Goal: Navigation & Orientation: Find specific page/section

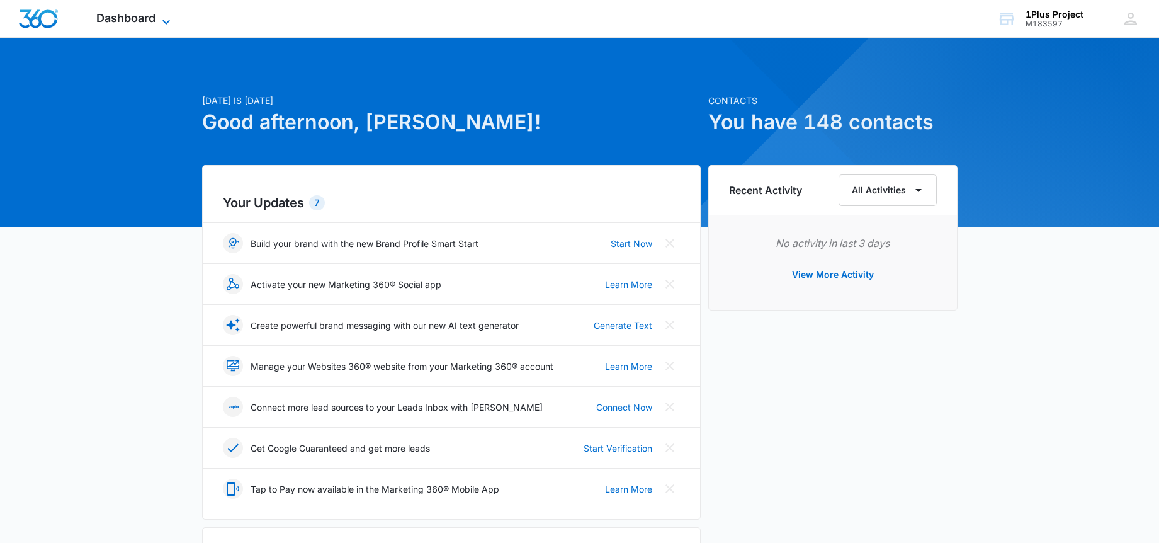
click at [142, 20] on span "Dashboard" at bounding box center [125, 17] width 59 height 13
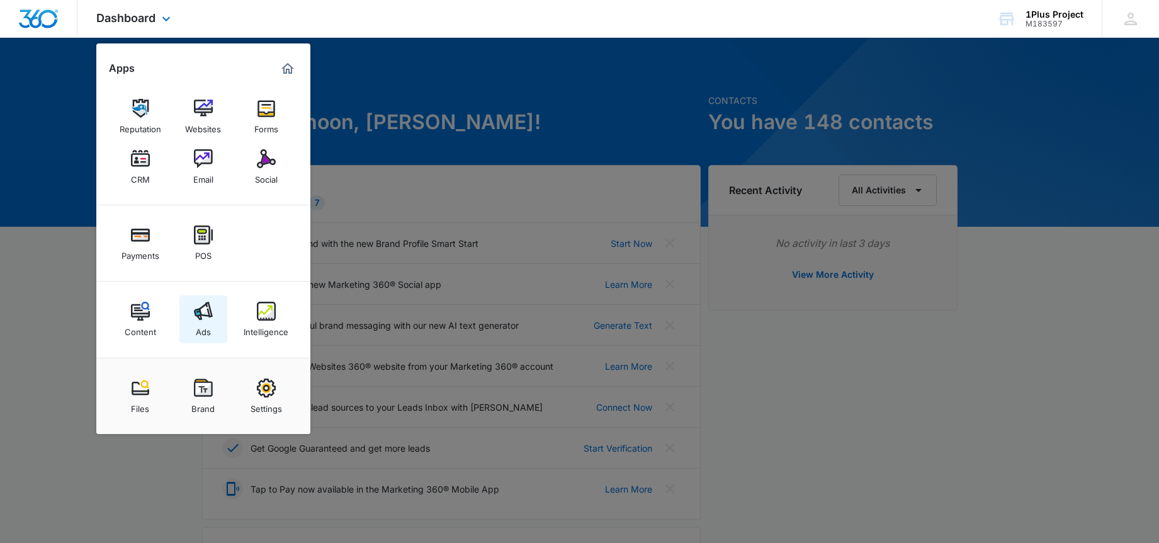
click at [191, 315] on link "Ads" at bounding box center [203, 319] width 48 height 48
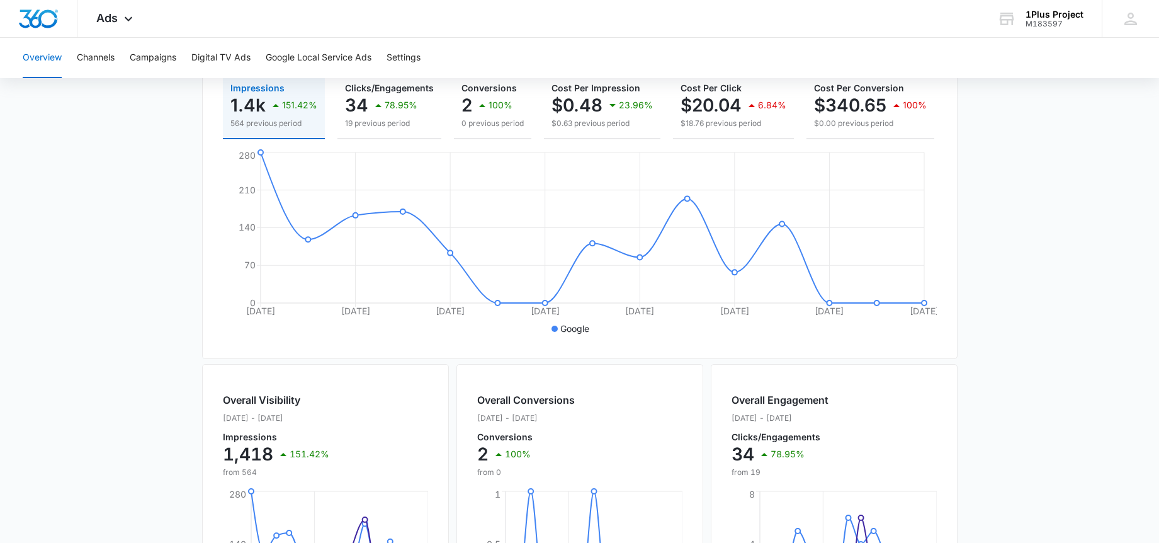
scroll to position [36, 0]
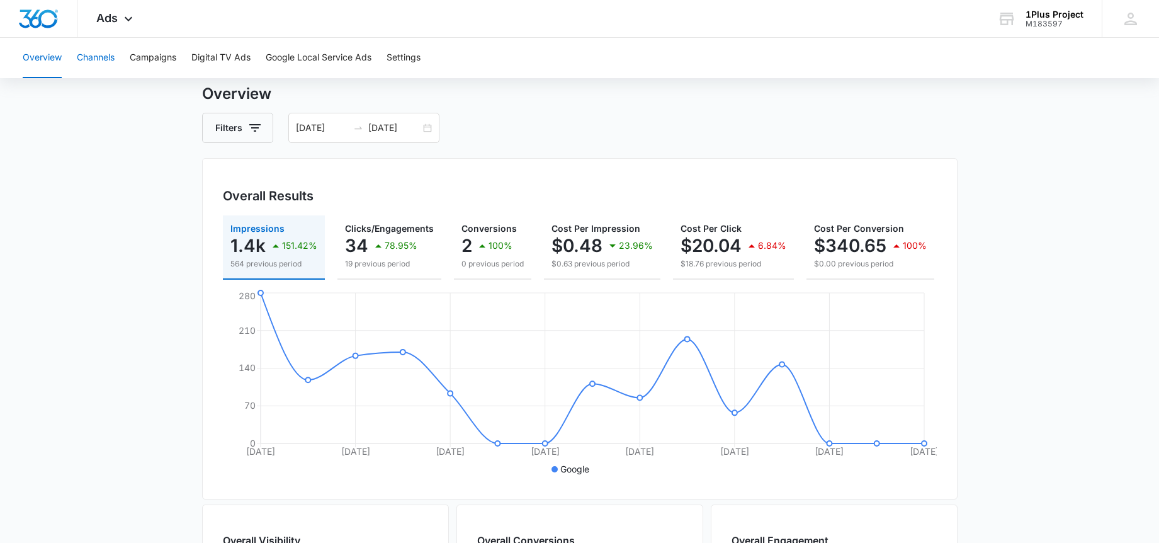
click at [103, 59] on button "Channels" at bounding box center [96, 58] width 38 height 40
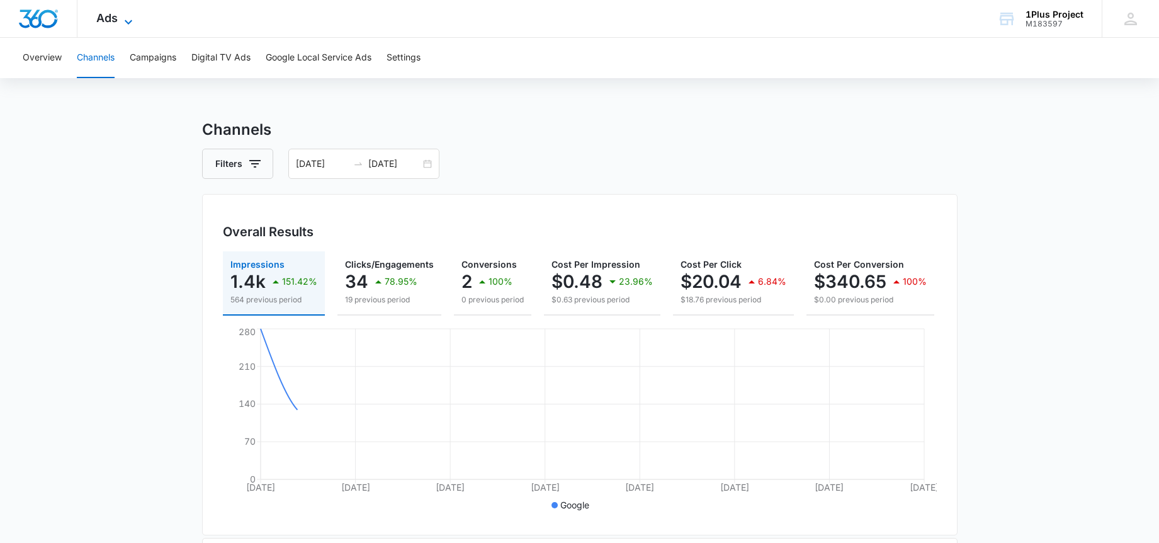
click at [109, 24] on span "Ads" at bounding box center [106, 17] width 21 height 13
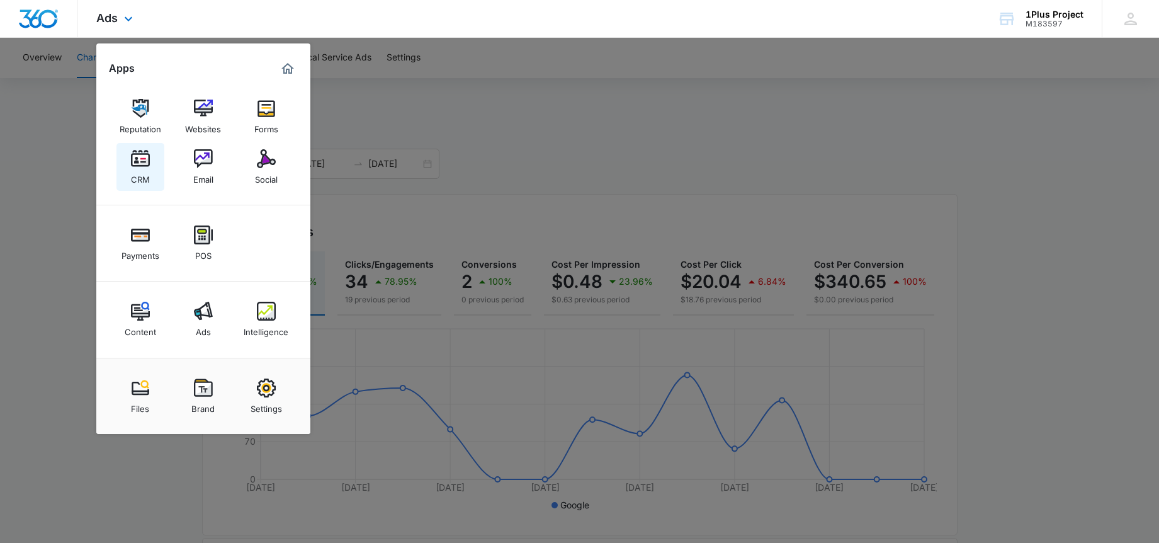
click at [140, 166] on img at bounding box center [140, 158] width 19 height 19
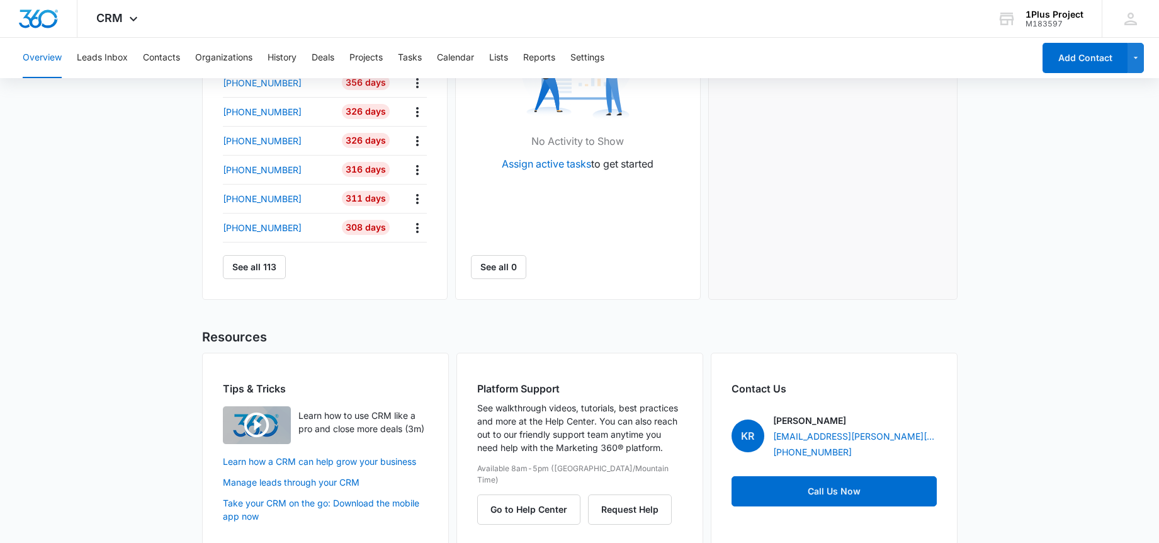
scroll to position [517, 0]
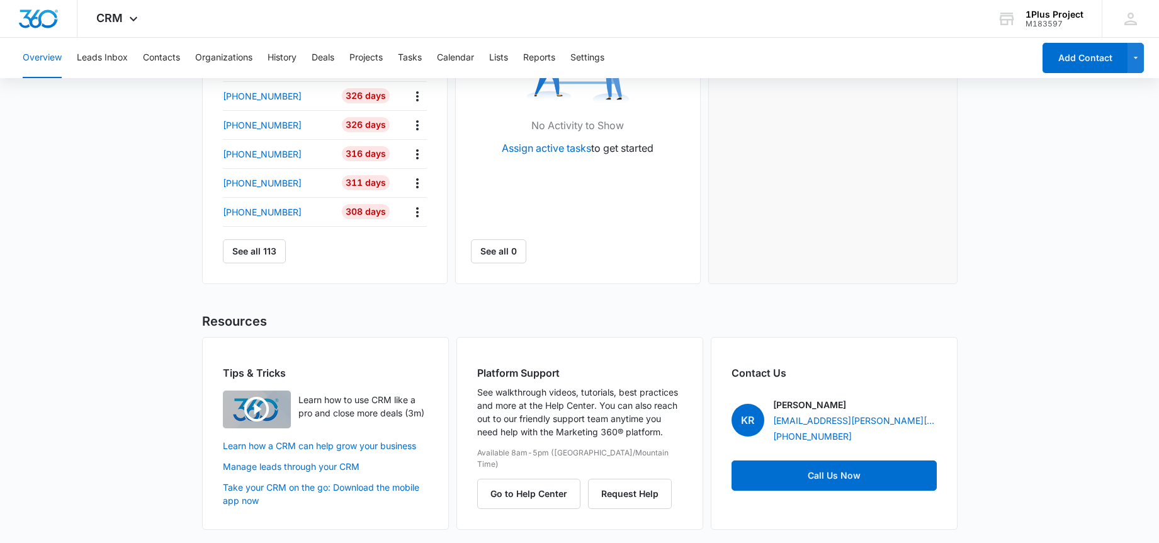
click at [137, 60] on div "Overview Leads Inbox Contacts Organizations History Deals Projects Tasks Calend…" at bounding box center [524, 58] width 1019 height 40
click at [159, 59] on button "Contacts" at bounding box center [161, 58] width 37 height 40
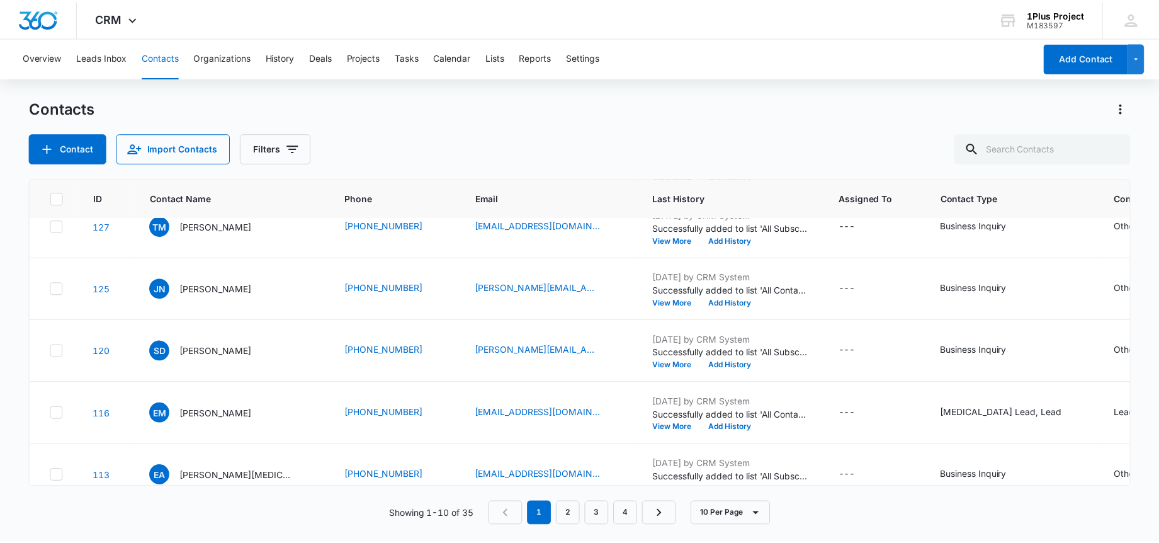
scroll to position [364, 0]
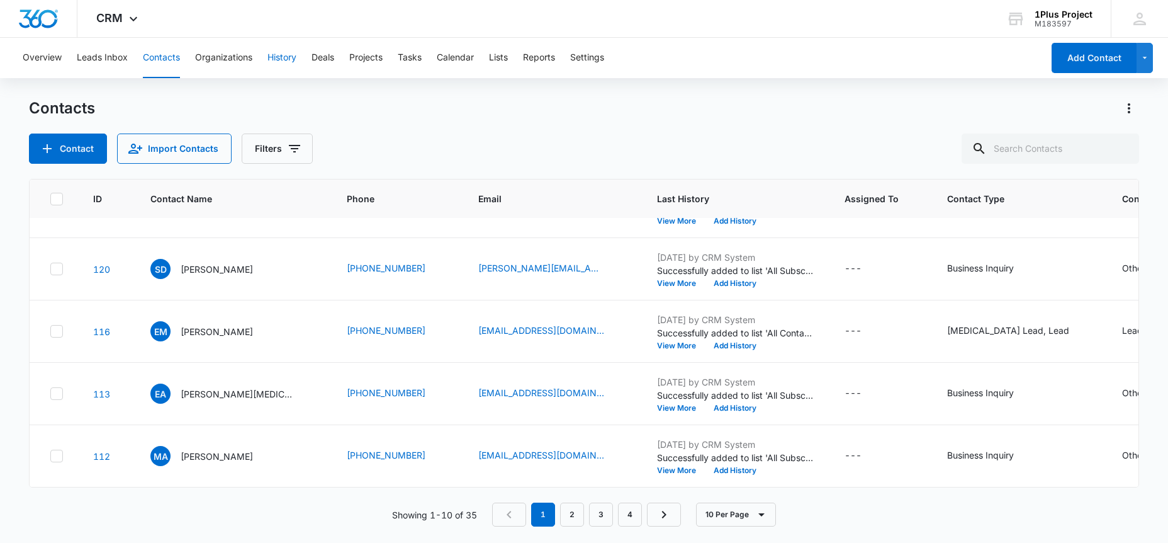
click at [274, 58] on button "History" at bounding box center [282, 58] width 29 height 40
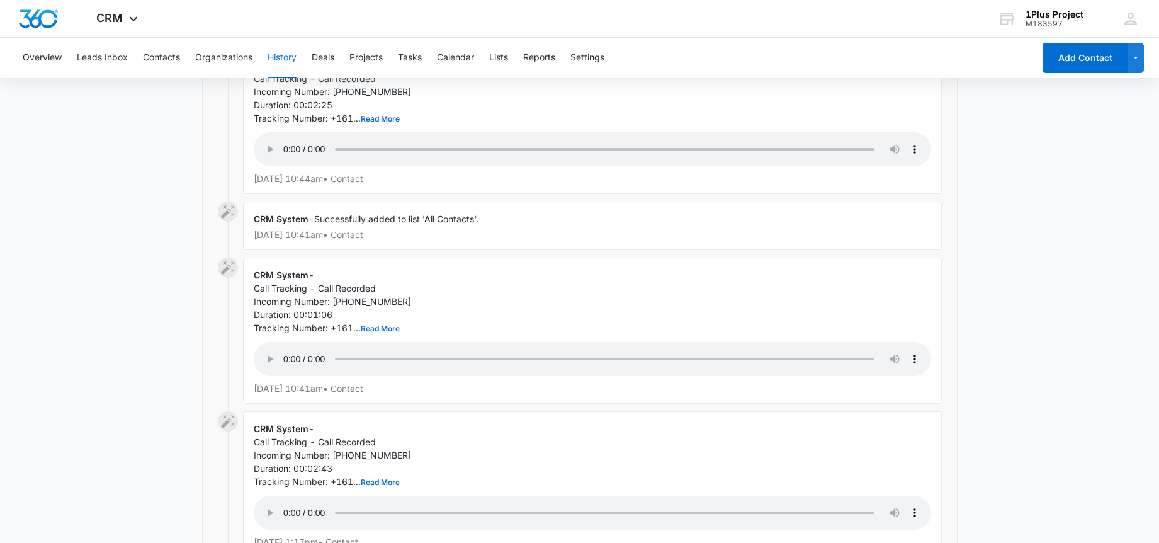
scroll to position [655, 0]
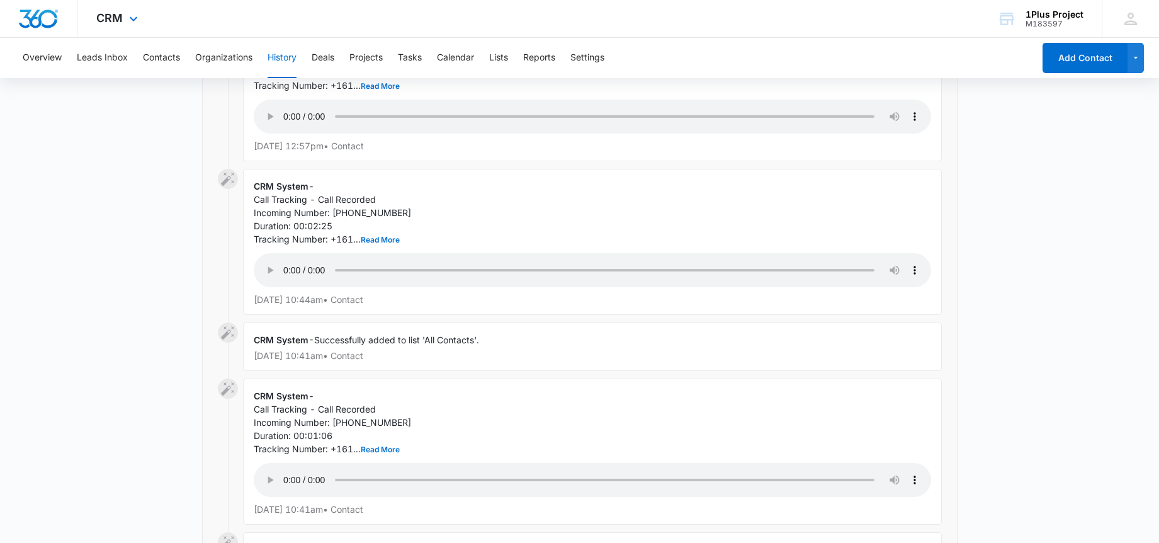
click at [923, 29] on div "CRM Apps Reputation Websites Forms CRM Email Social Payments POS Content Ads In…" at bounding box center [579, 19] width 1159 height 38
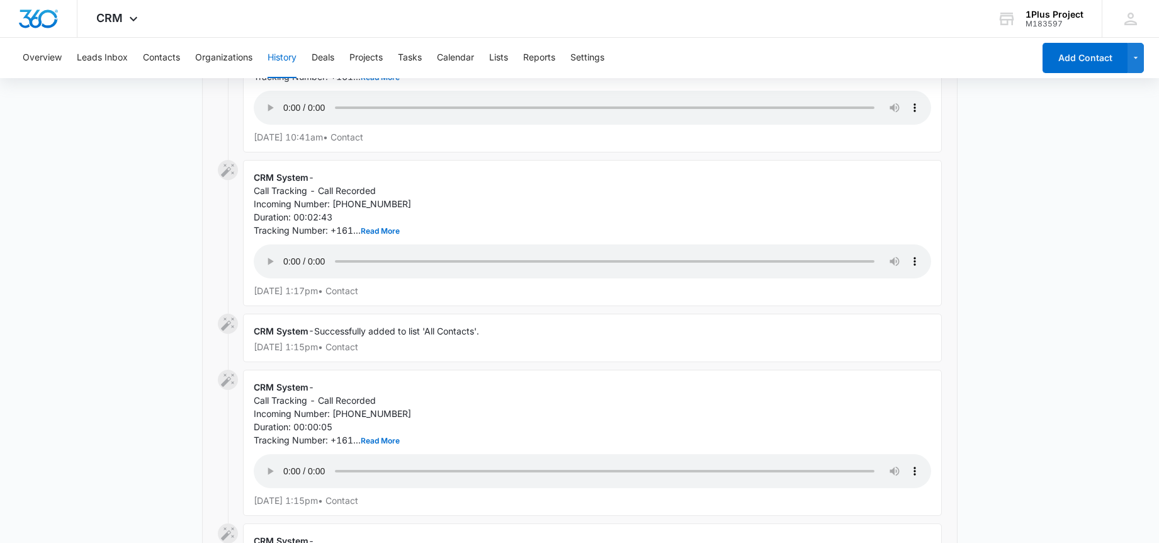
scroll to position [1024, 0]
click at [379, 230] on button "Read More" at bounding box center [380, 234] width 39 height 8
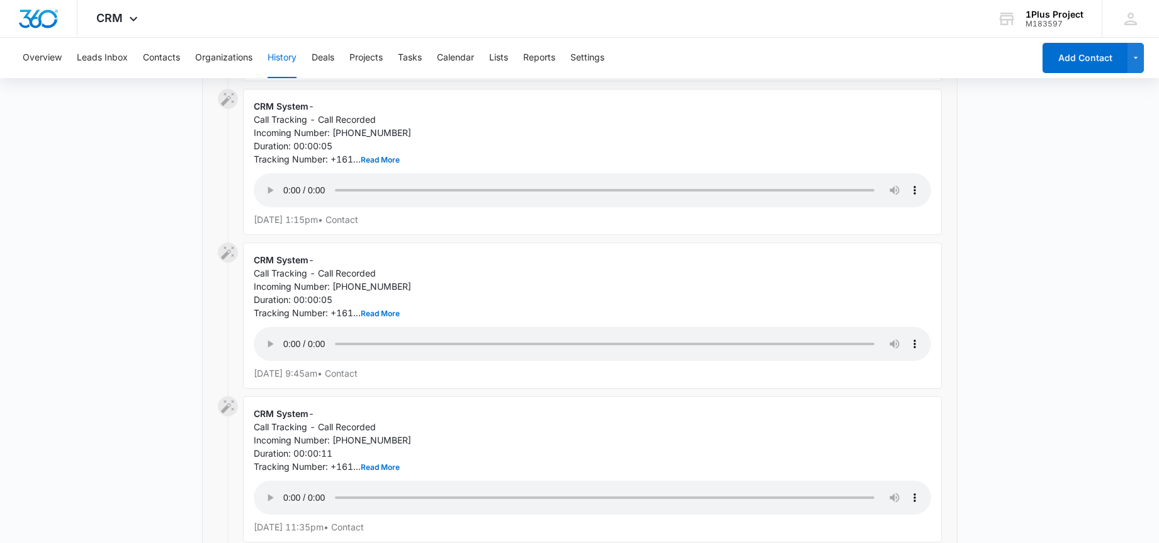
scroll to position [1292, 0]
